Goal: Information Seeking & Learning: Learn about a topic

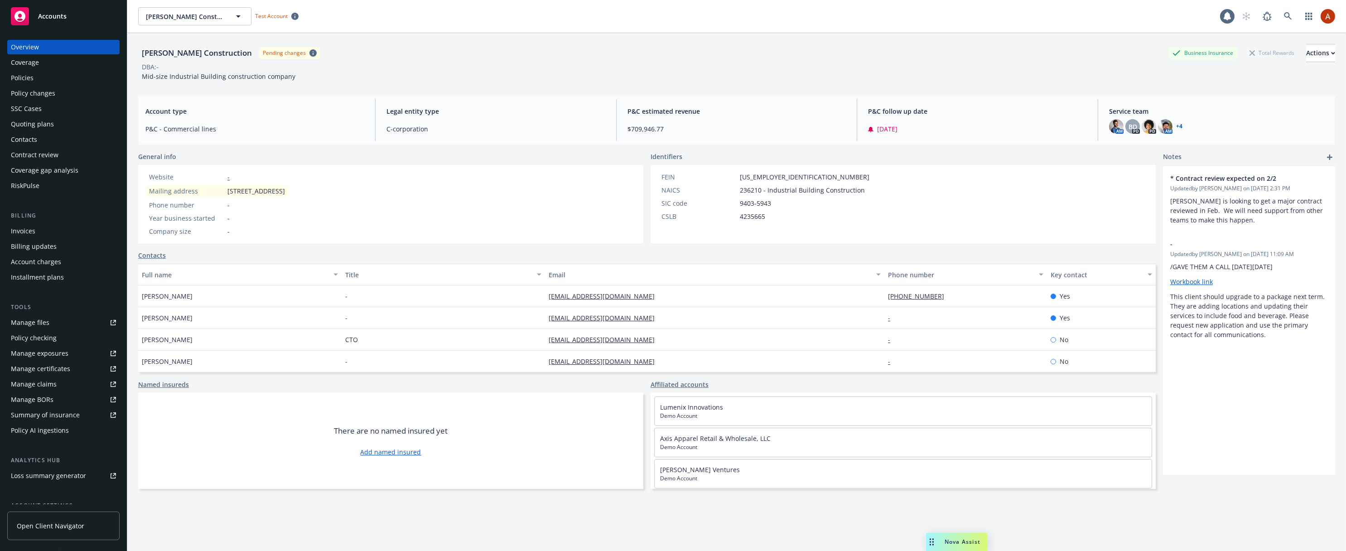
click at [382, 183] on div "Website - Mailing address 1239 17th St San Francisco, CA 94107 Phone number - Y…" at bounding box center [390, 204] width 505 height 78
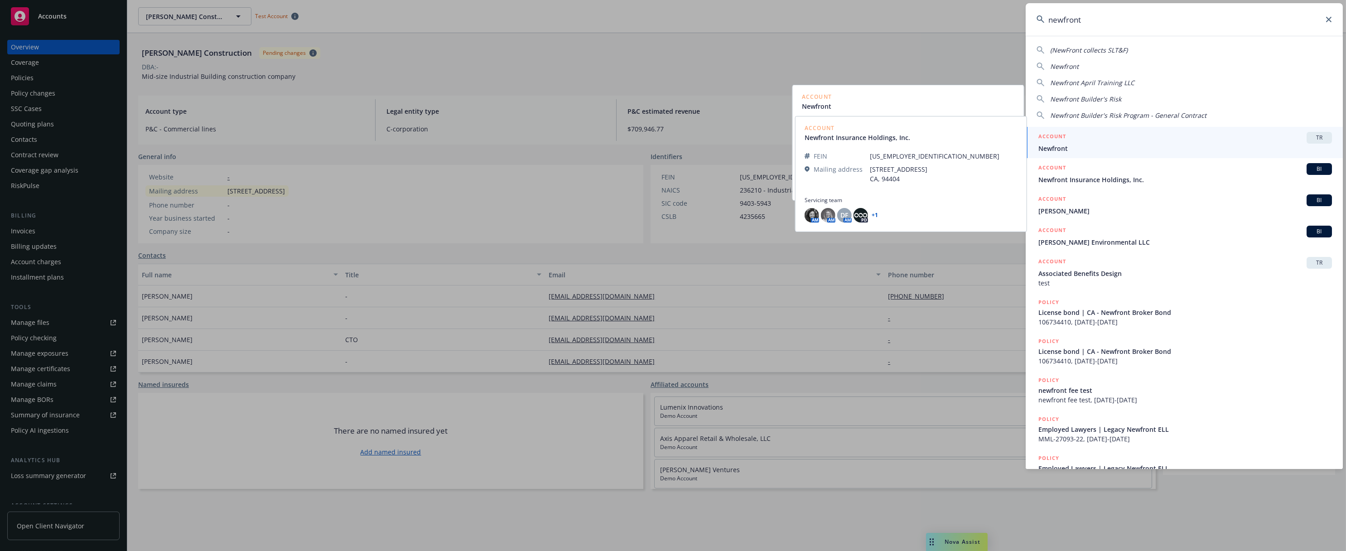
type input "newfront"
click at [1321, 138] on span "TR" at bounding box center [1319, 138] width 18 height 8
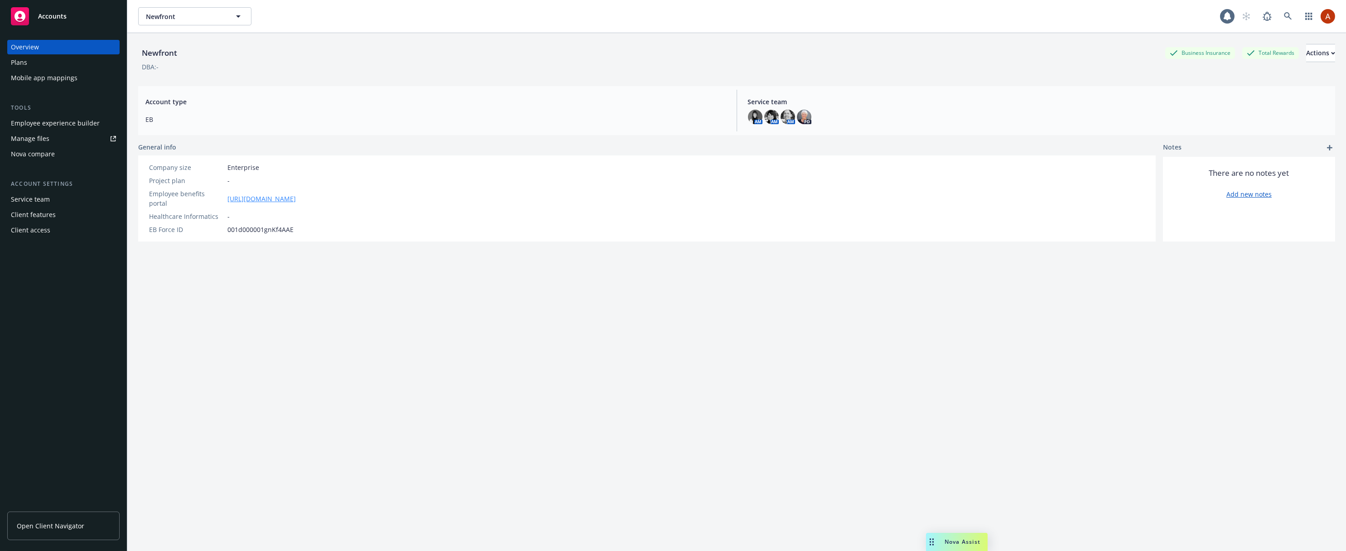
click at [296, 194] on link "https://app.newfront.com/employee/e112266f-6091-4f95-80cb-22d944a8df4e" at bounding box center [261, 199] width 68 height 10
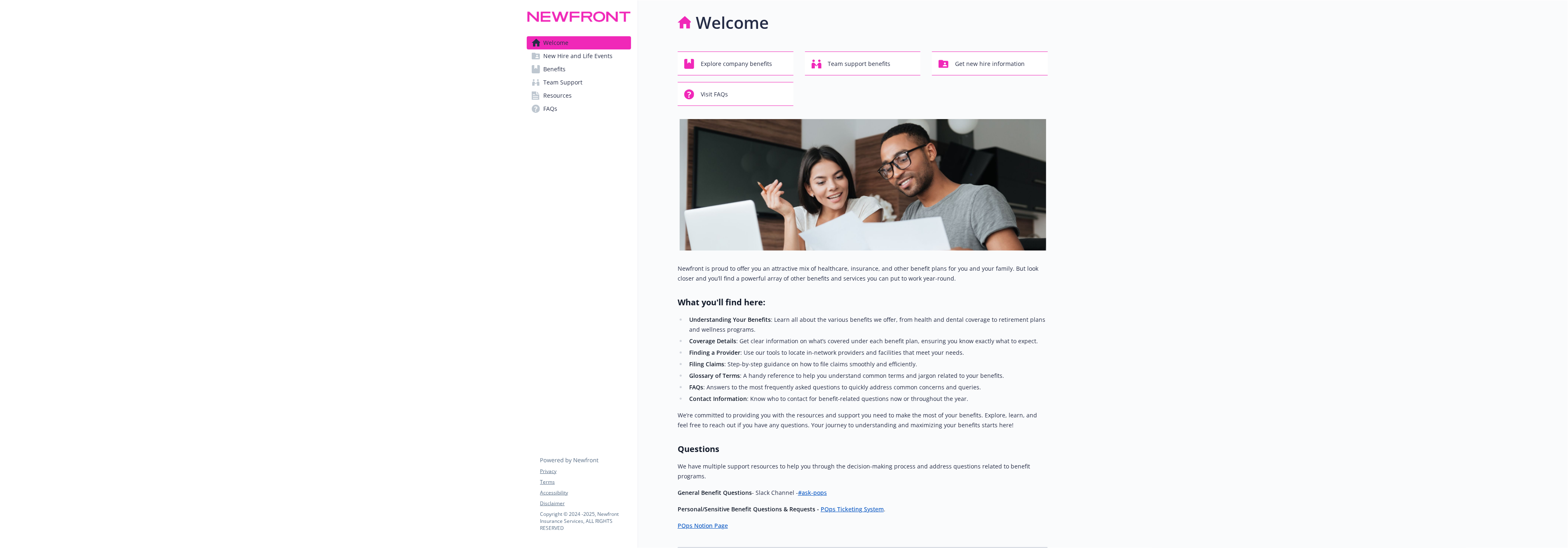
click at [570, 56] on span "New Hire and Life Events" at bounding box center [578, 56] width 69 height 13
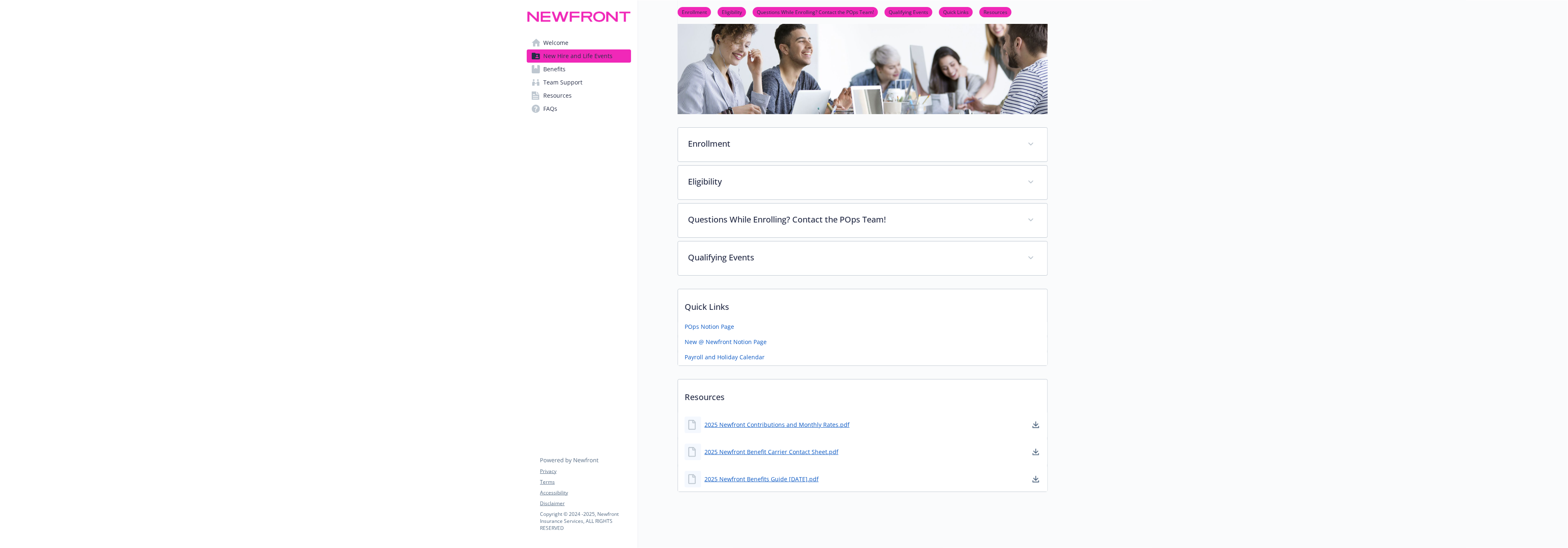
scroll to position [77, 0]
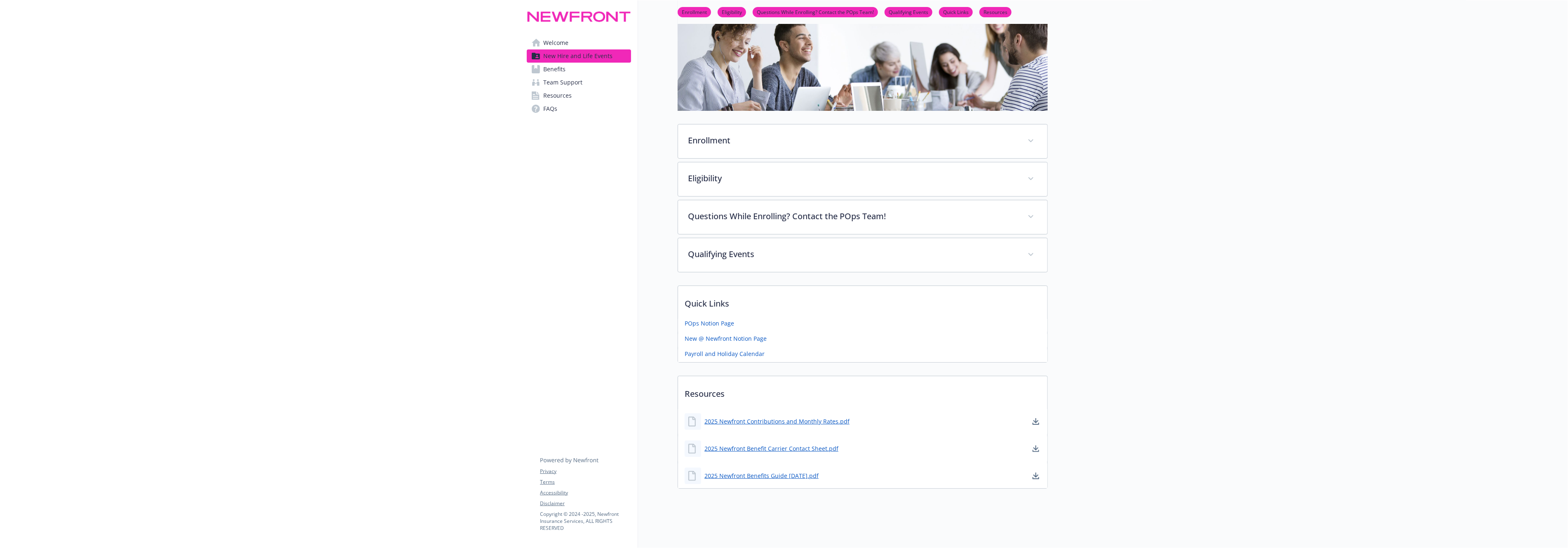
click at [571, 72] on link "Benefits" at bounding box center [579, 69] width 105 height 13
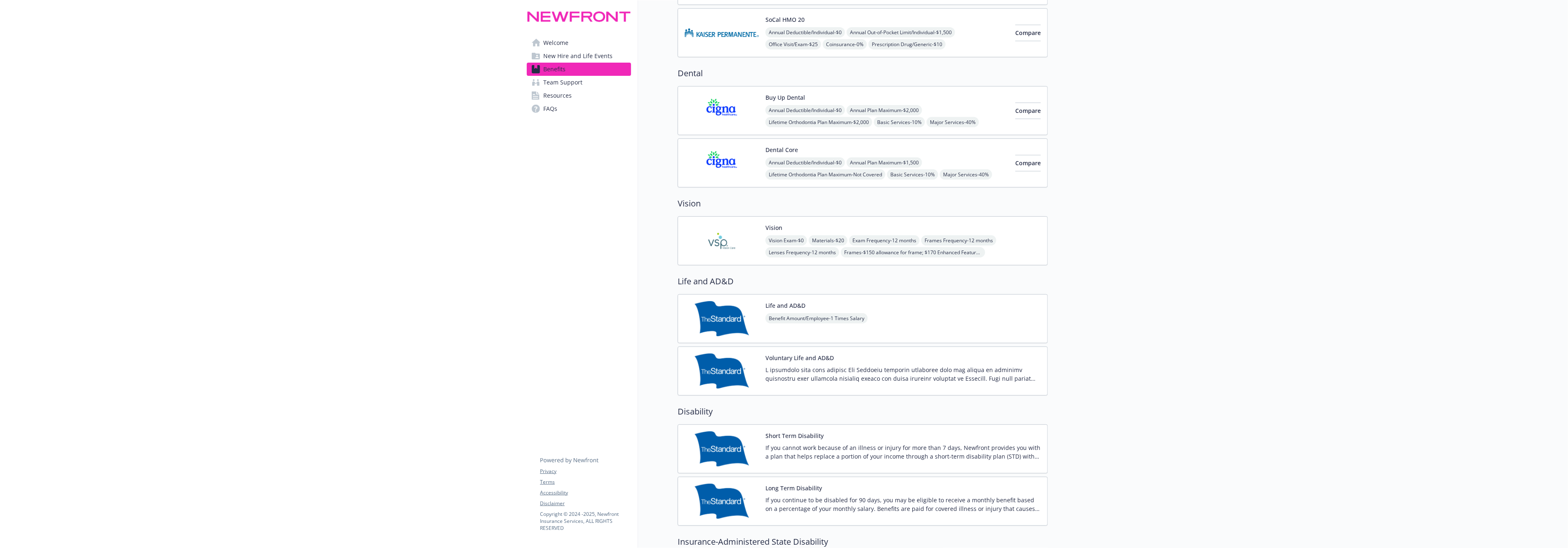
scroll to position [128, 0]
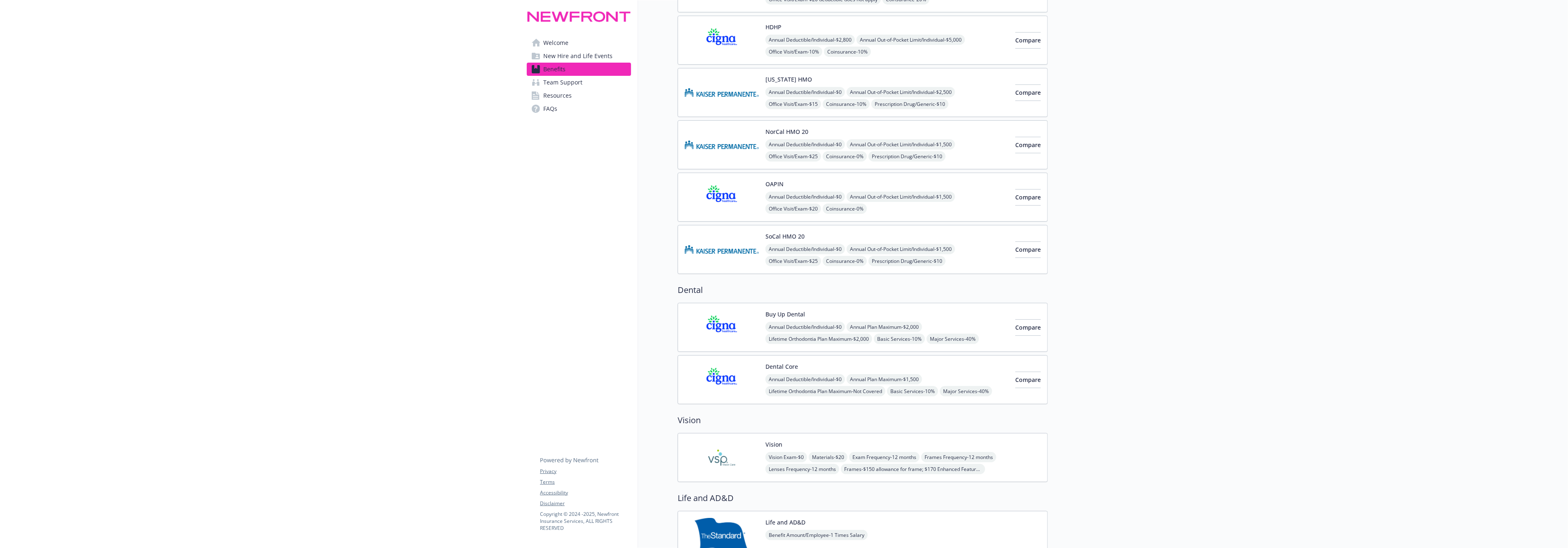
click at [784, 131] on button "NorCal HMO 20" at bounding box center [786, 132] width 43 height 9
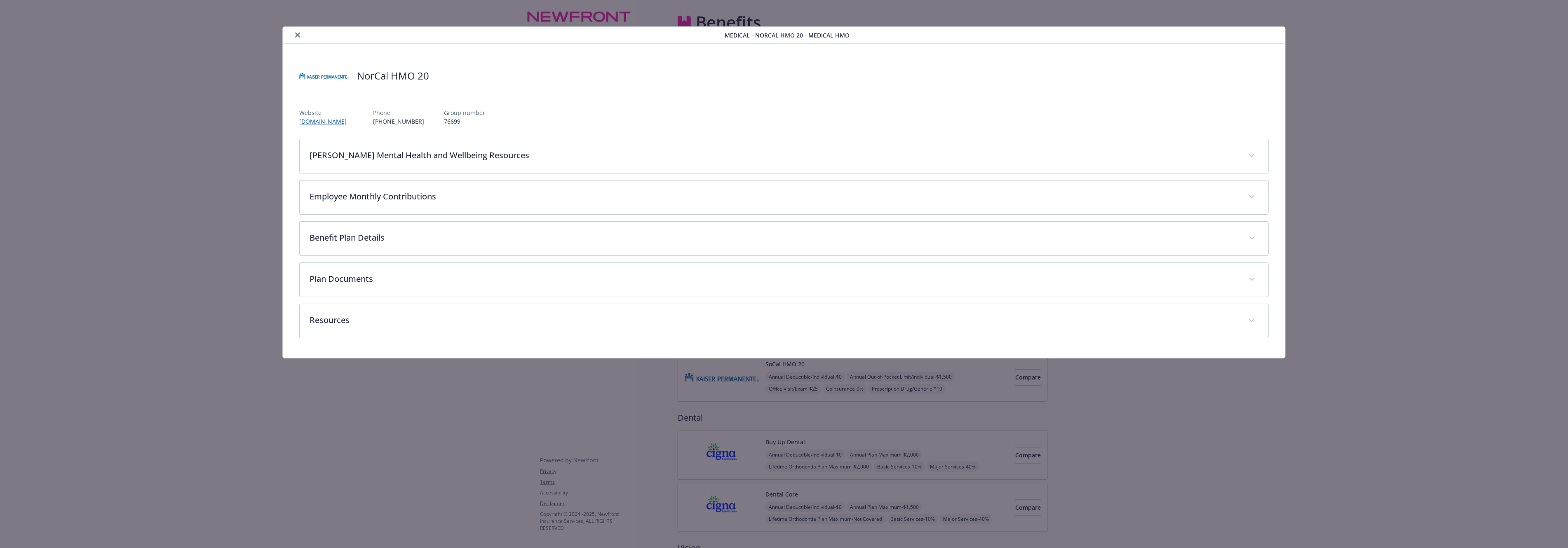
scroll to position [128, 0]
click at [297, 36] on icon "close" at bounding box center [297, 35] width 5 height 5
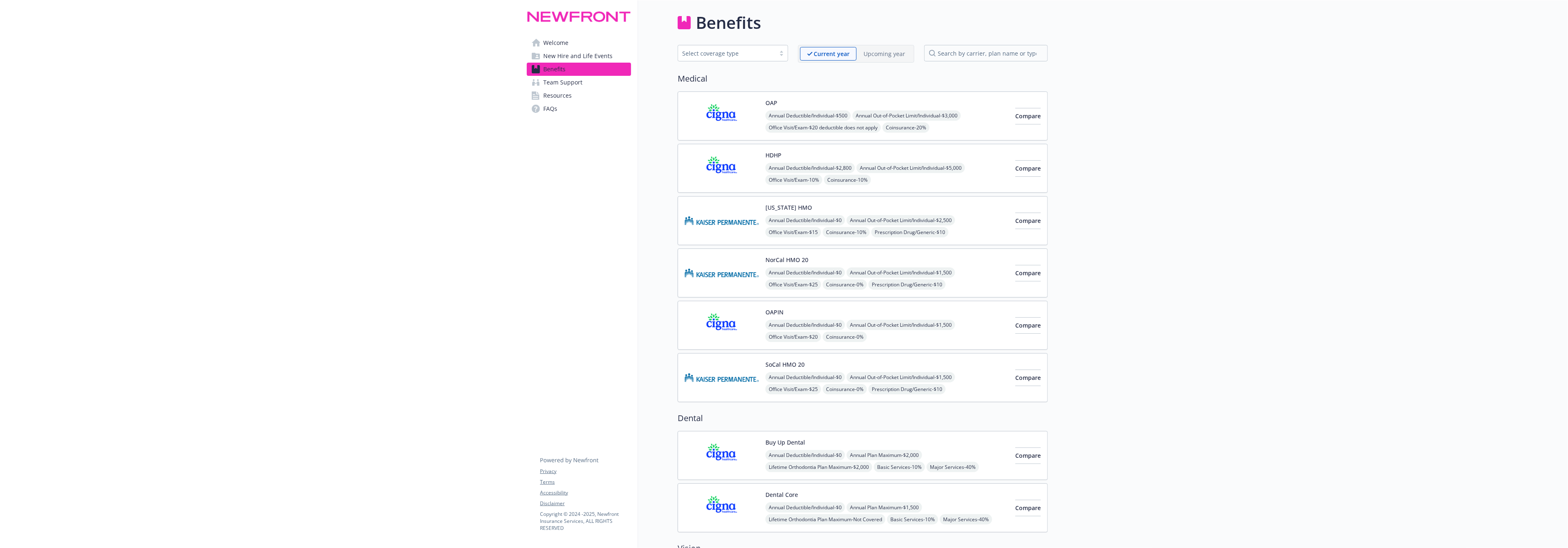
click at [582, 56] on span "New Hire and Life Events" at bounding box center [578, 56] width 69 height 13
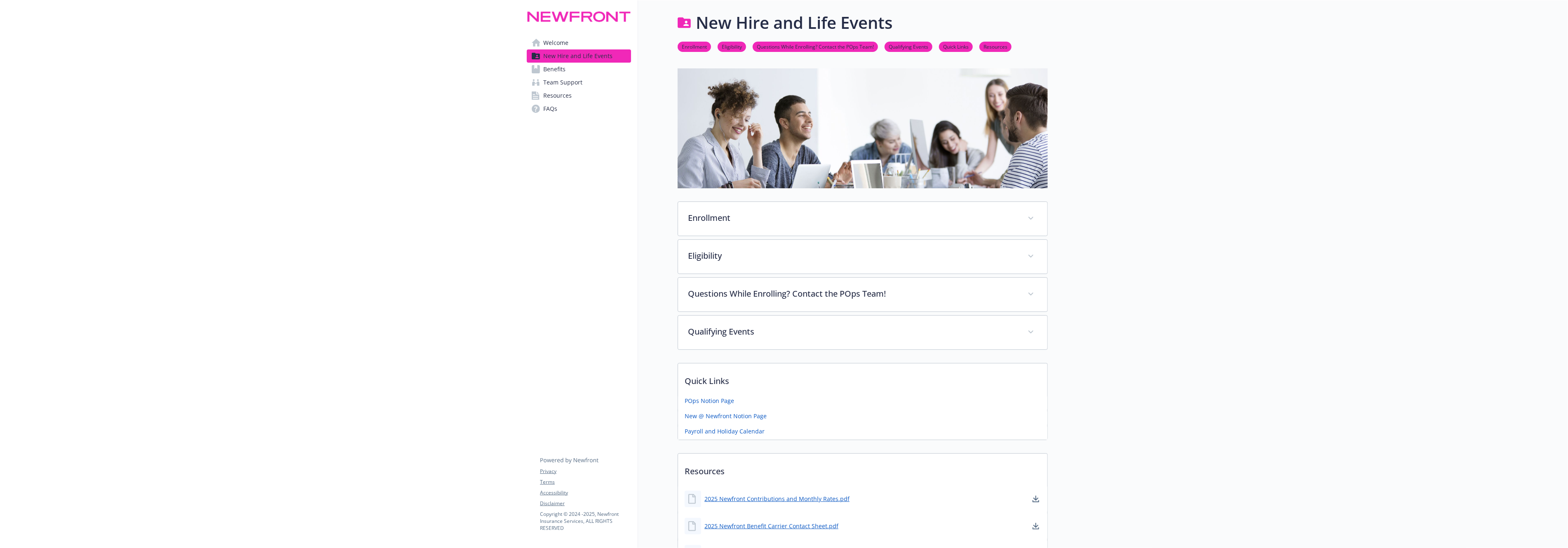
click at [562, 43] on span "Welcome" at bounding box center [556, 43] width 25 height 13
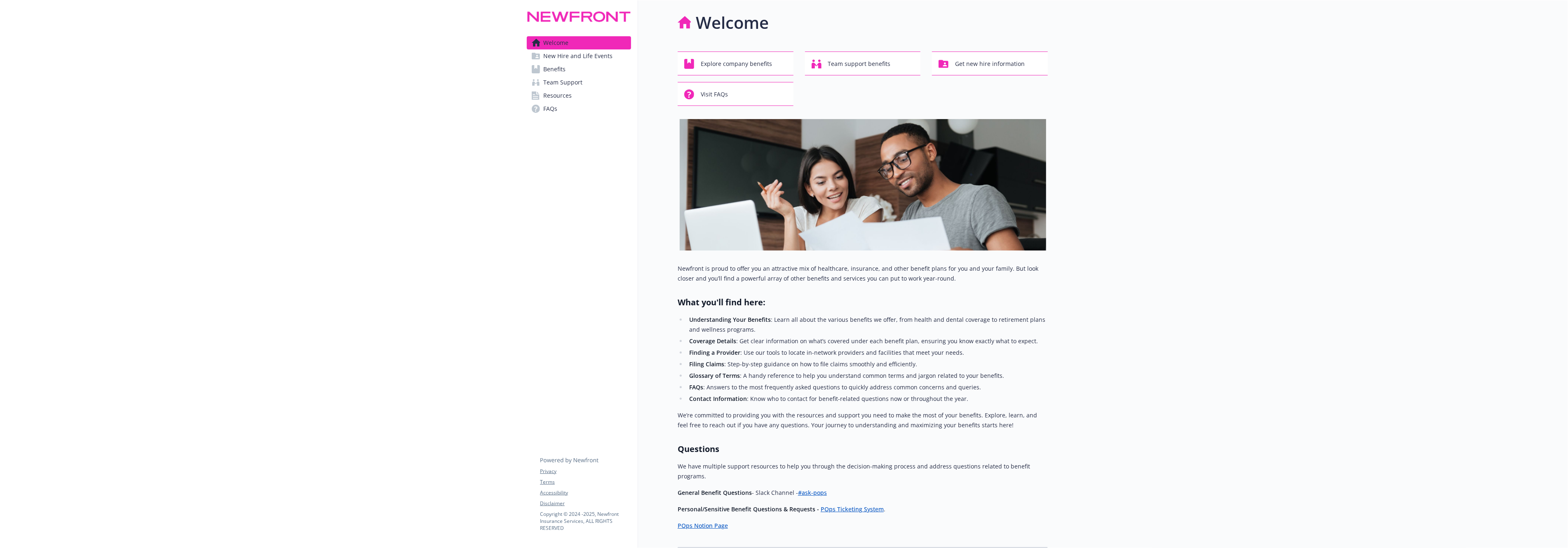
click at [560, 41] on span "Welcome" at bounding box center [556, 43] width 25 height 13
click at [865, 66] on span "Team support benefits" at bounding box center [859, 64] width 63 height 15
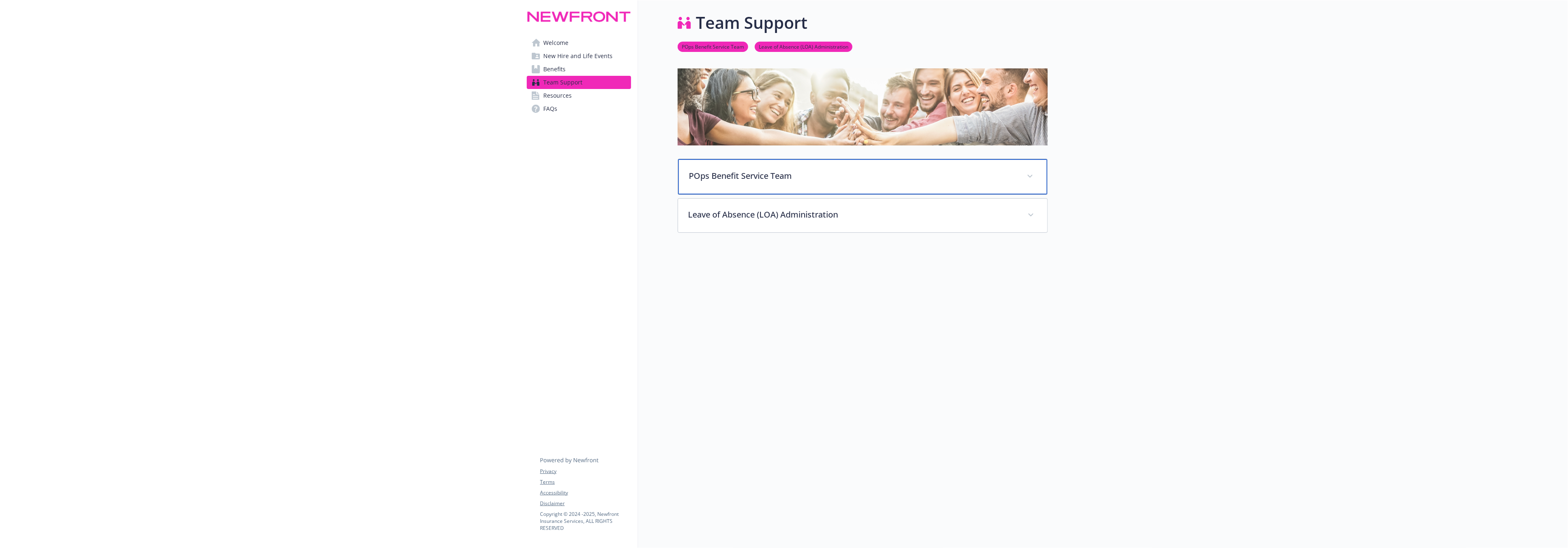
click at [750, 172] on p "POps Benefit Service Team" at bounding box center [853, 177] width 329 height 13
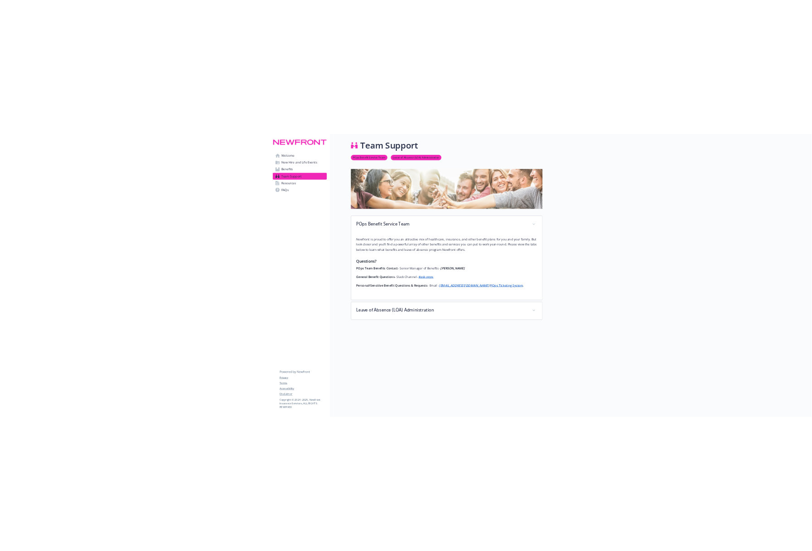
scroll to position [0, 0]
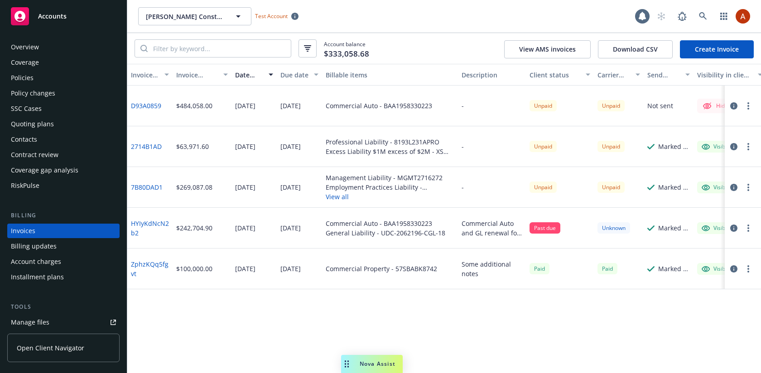
scroll to position [29, 0]
